Goal: Transaction & Acquisition: Subscribe to service/newsletter

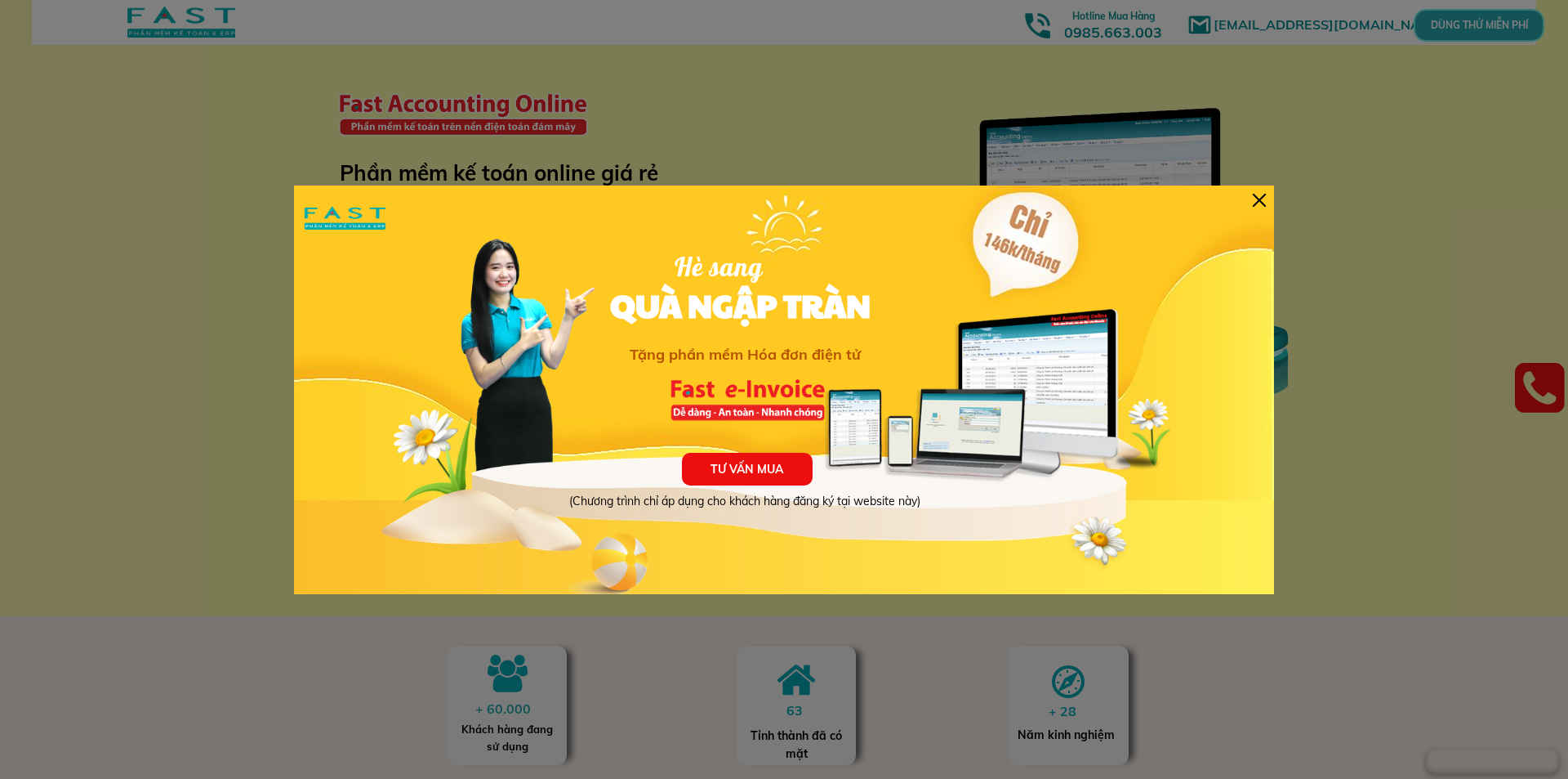
click at [1256, 199] on div at bounding box center [1259, 200] width 13 height 13
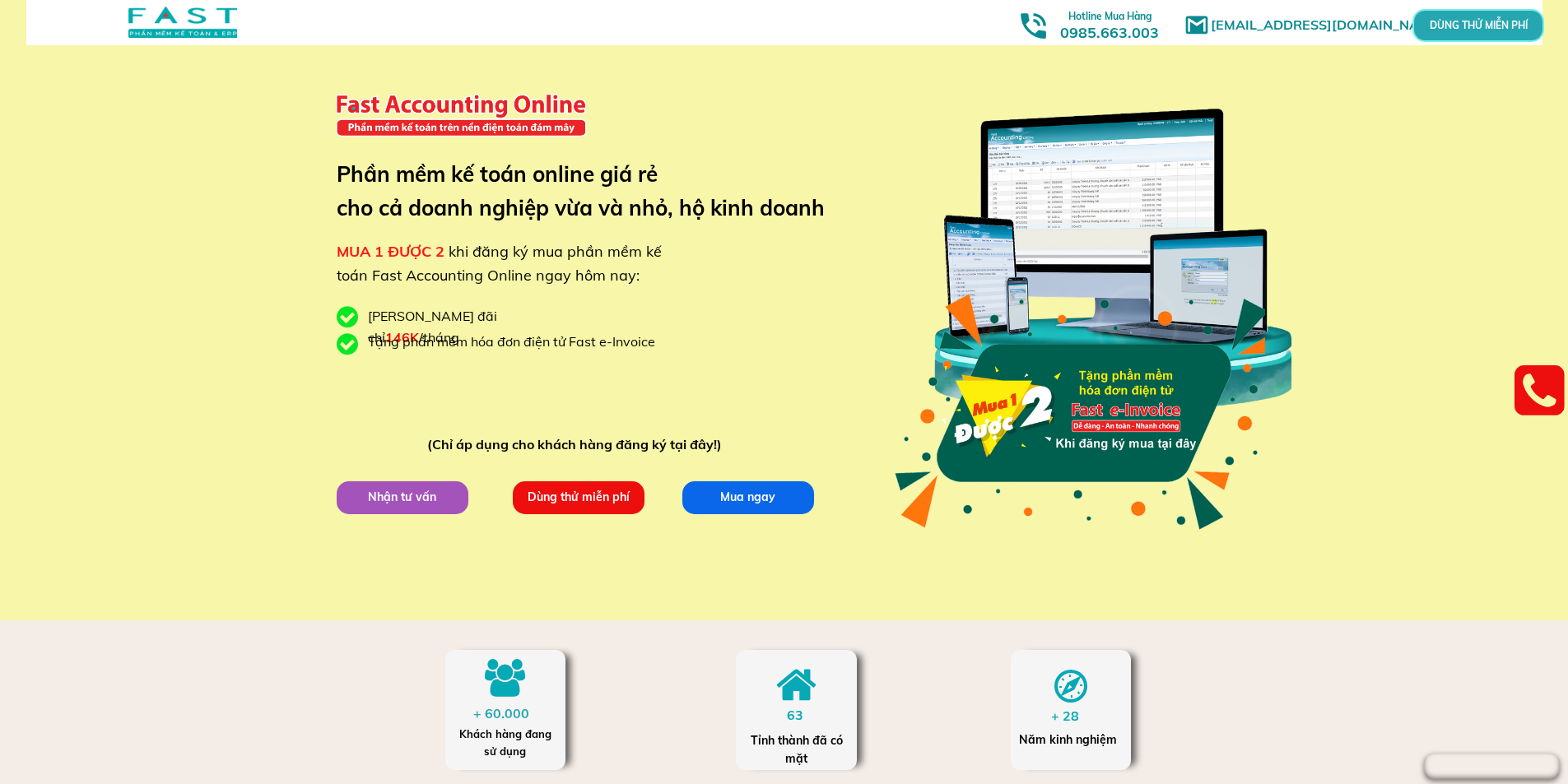
click at [1498, 23] on p "DÙNG THỬ MIỄN PHÍ" at bounding box center [1479, 25] width 40 height 9
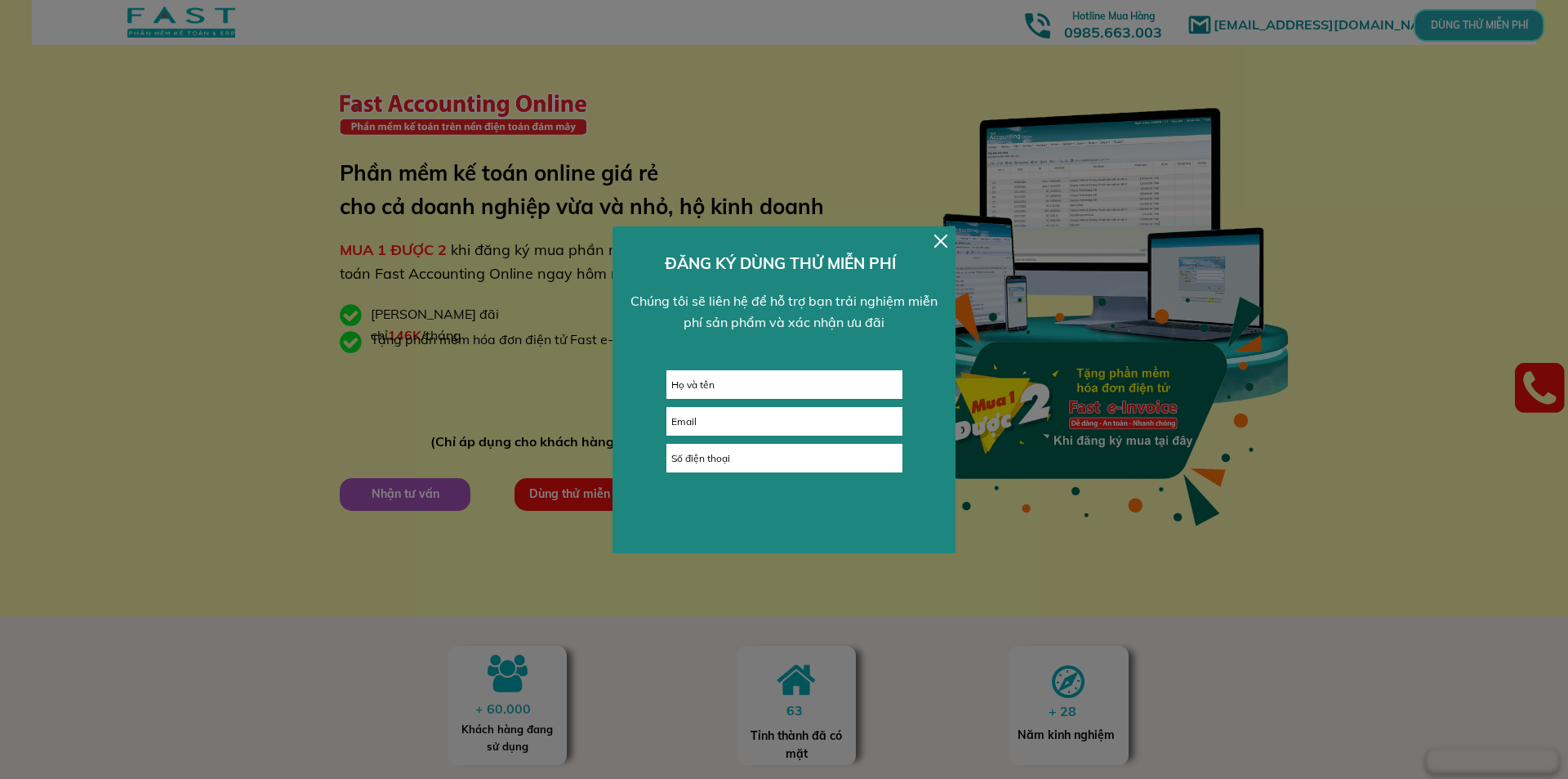
click at [790, 379] on input "text" at bounding box center [784, 384] width 234 height 27
type input "d"
type input "D"
type input "Đinh Ánh Tuyết"
type input "[EMAIL_ADDRESS][DOMAIN_NAME]"
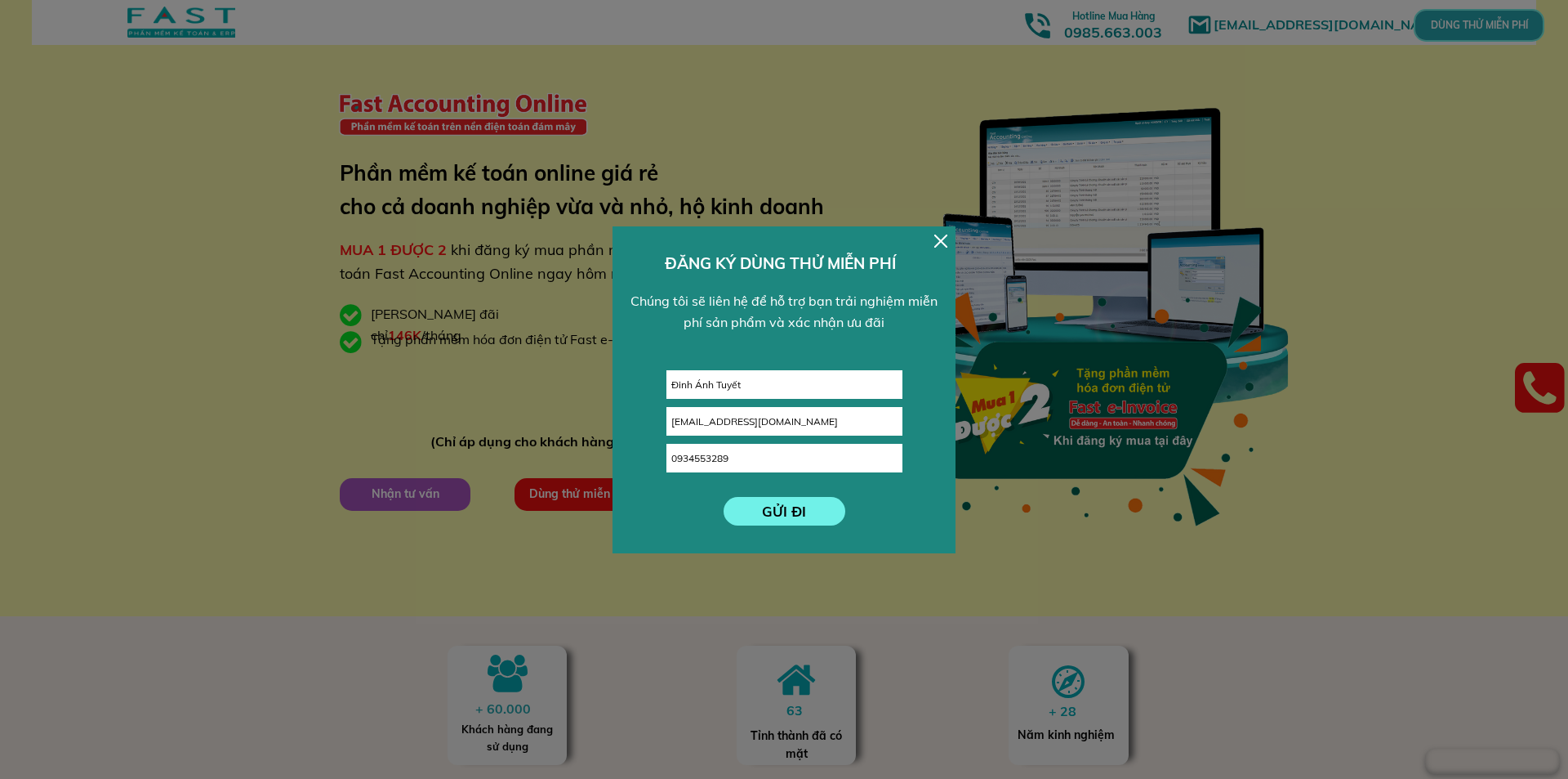
type input "0934553289"
click at [781, 502] on p "GỬI ĐI" at bounding box center [785, 512] width 122 height 29
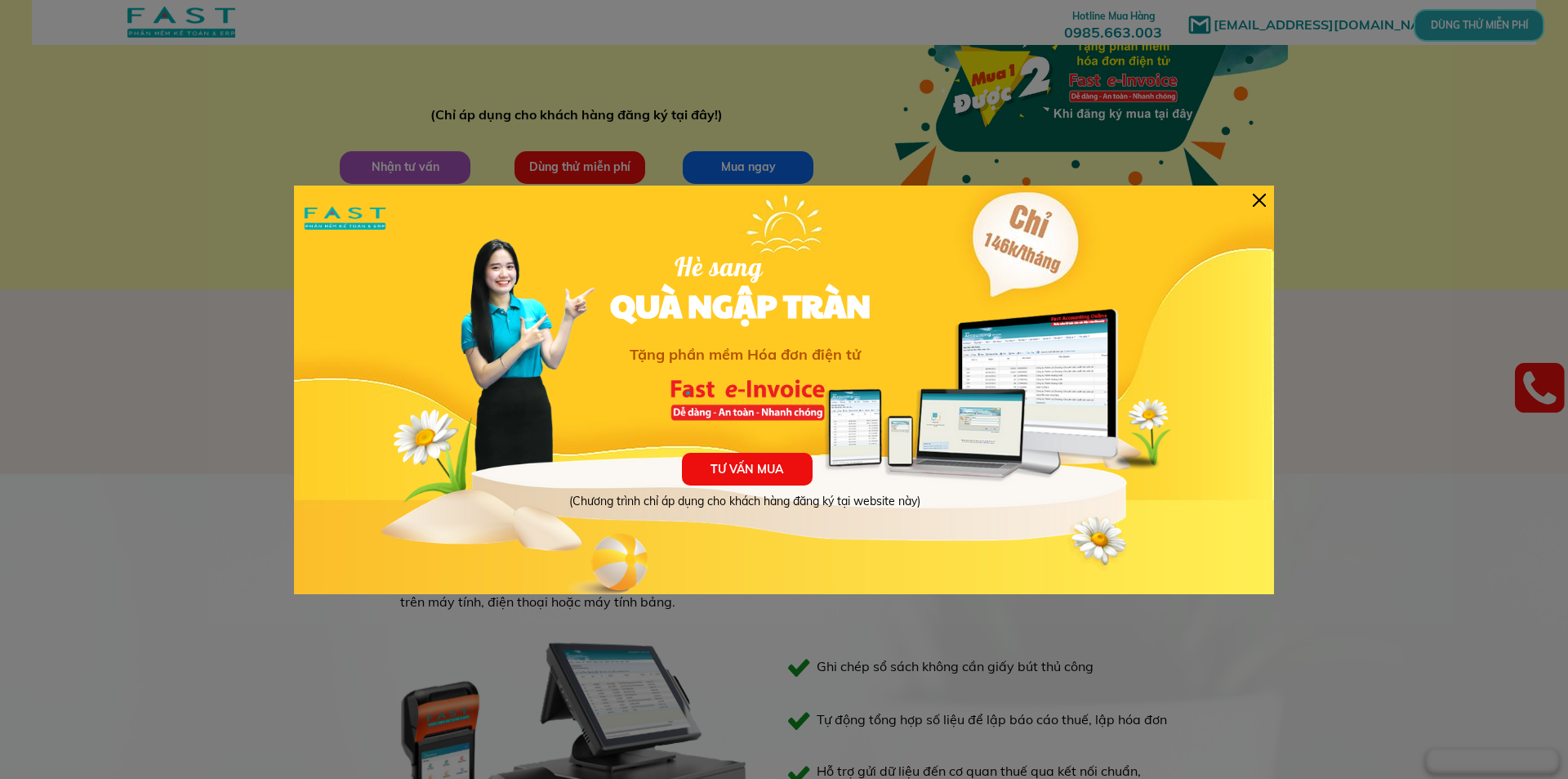
click at [1256, 197] on div at bounding box center [1259, 200] width 13 height 13
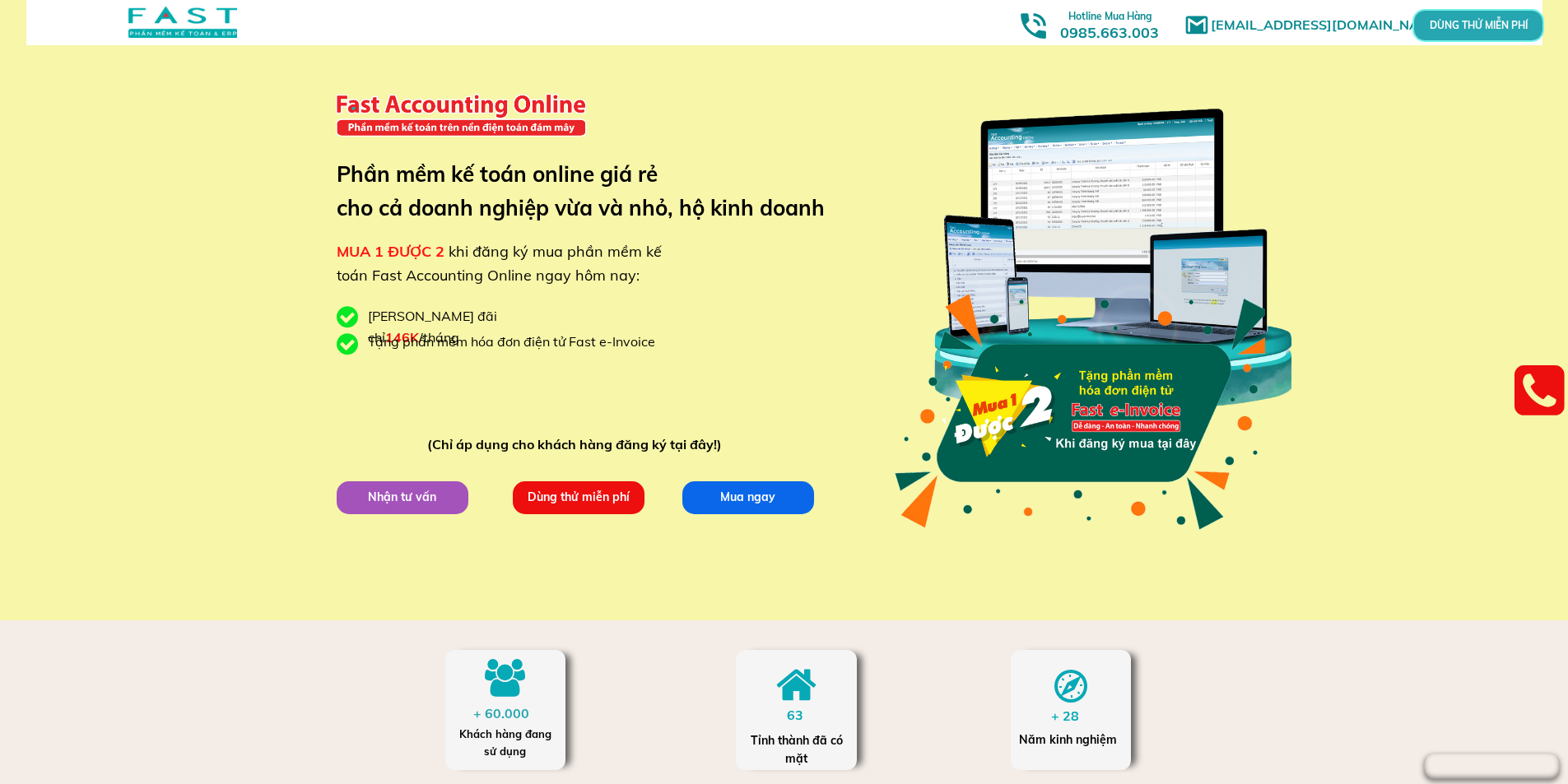
click at [741, 502] on p "Mua ngay" at bounding box center [747, 497] width 132 height 33
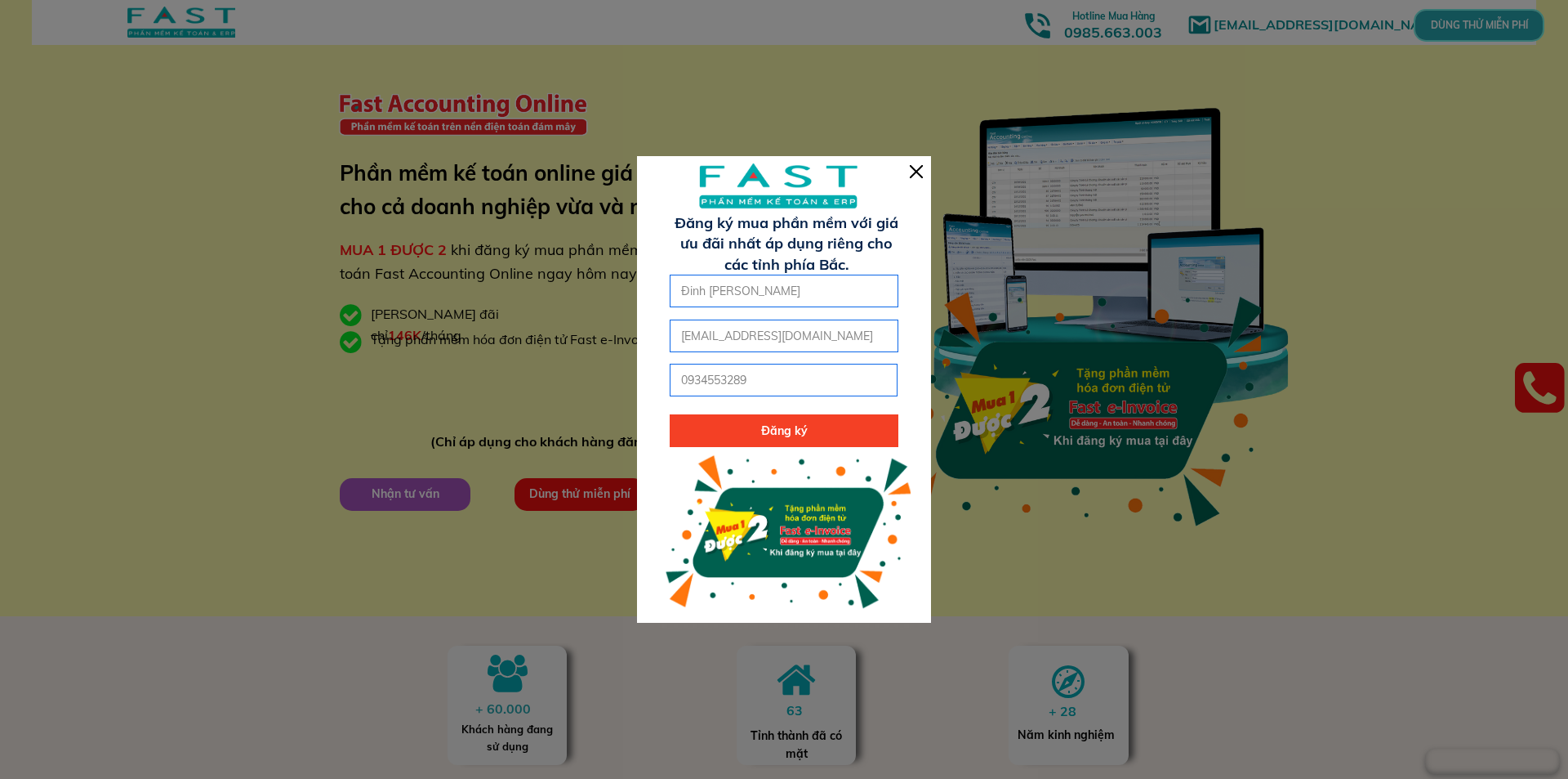
click at [912, 165] on div at bounding box center [916, 171] width 13 height 13
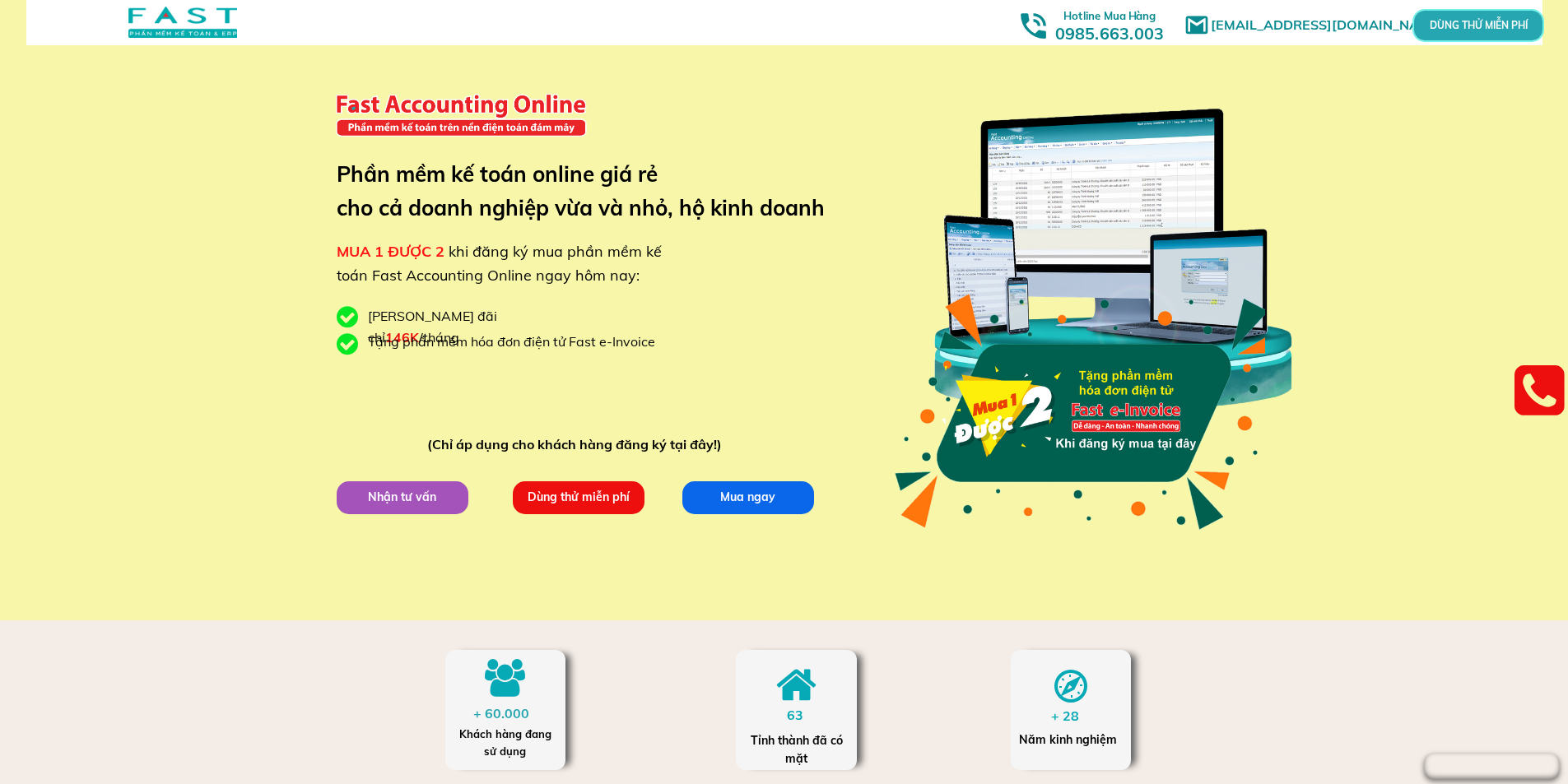
click at [1115, 28] on h3 "Hotline Mua Hàng 0985.663.003" at bounding box center [1109, 24] width 148 height 40
click at [1524, 395] on link at bounding box center [1539, 392] width 51 height 61
click at [608, 198] on h3 "Phần mềm kế toán online giá rẻ cho cả doanh nghiệp vừa và nhỏ, hộ kinh doanh" at bounding box center [592, 191] width 512 height 69
